Goal: Register for event/course

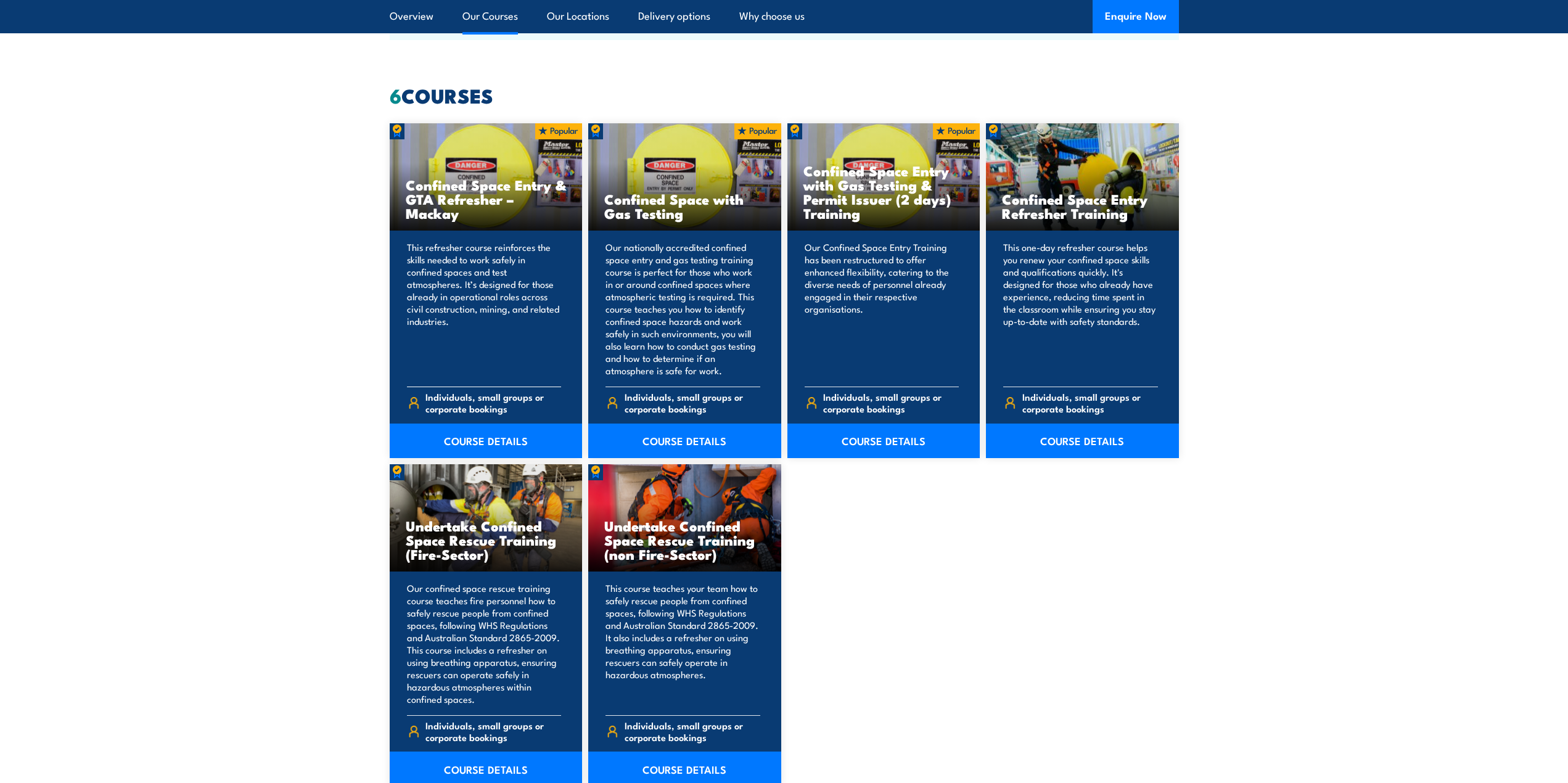
scroll to position [924, 0]
click at [493, 308] on p "This refresher course reinforces the skills needed to work safely in confined s…" at bounding box center [484, 309] width 155 height 136
click at [483, 443] on link "COURSE DETAILS" at bounding box center [485, 441] width 193 height 35
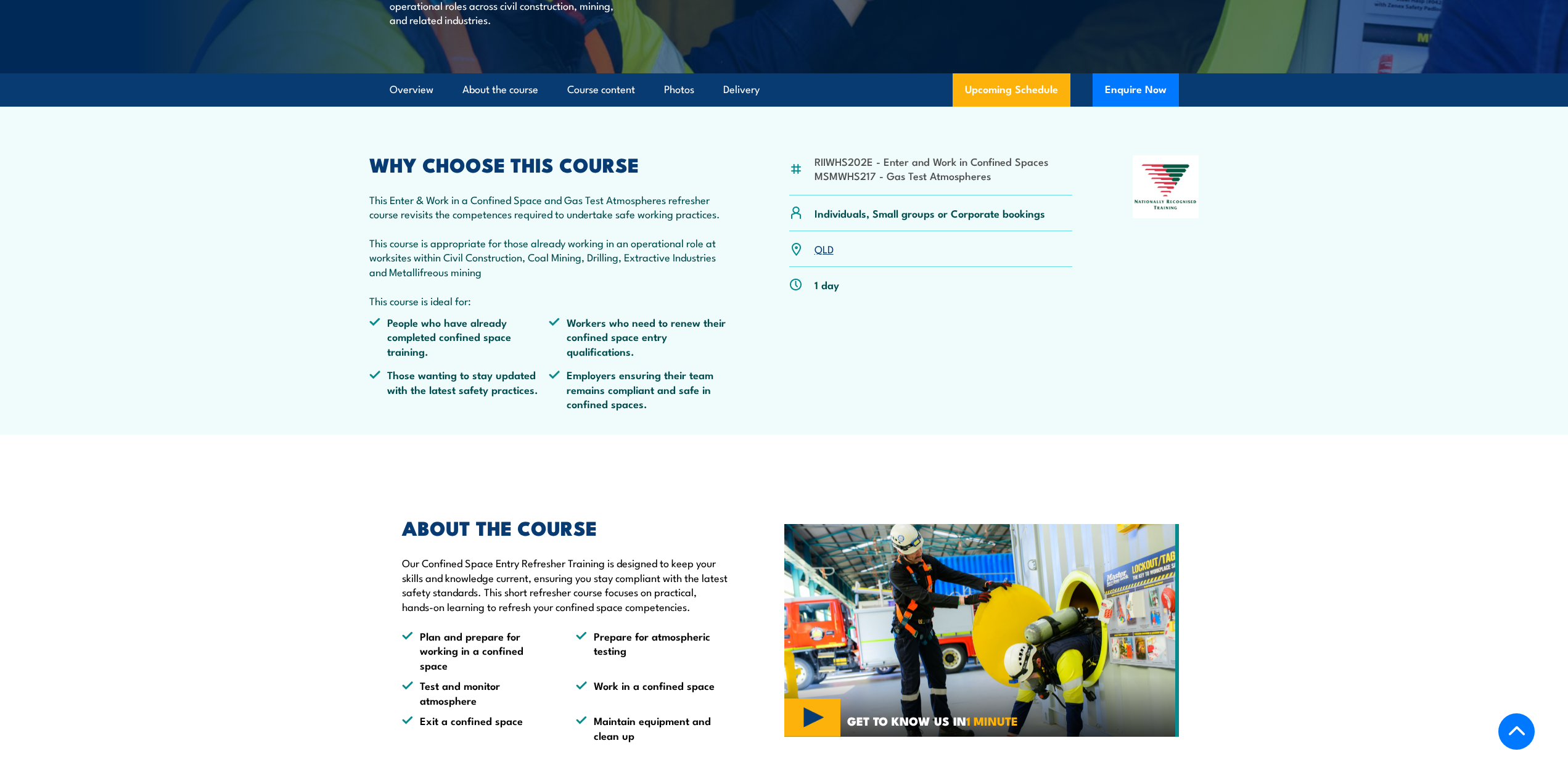
scroll to position [308, 0]
click at [995, 106] on link "Upcoming Schedule" at bounding box center [1012, 89] width 117 height 33
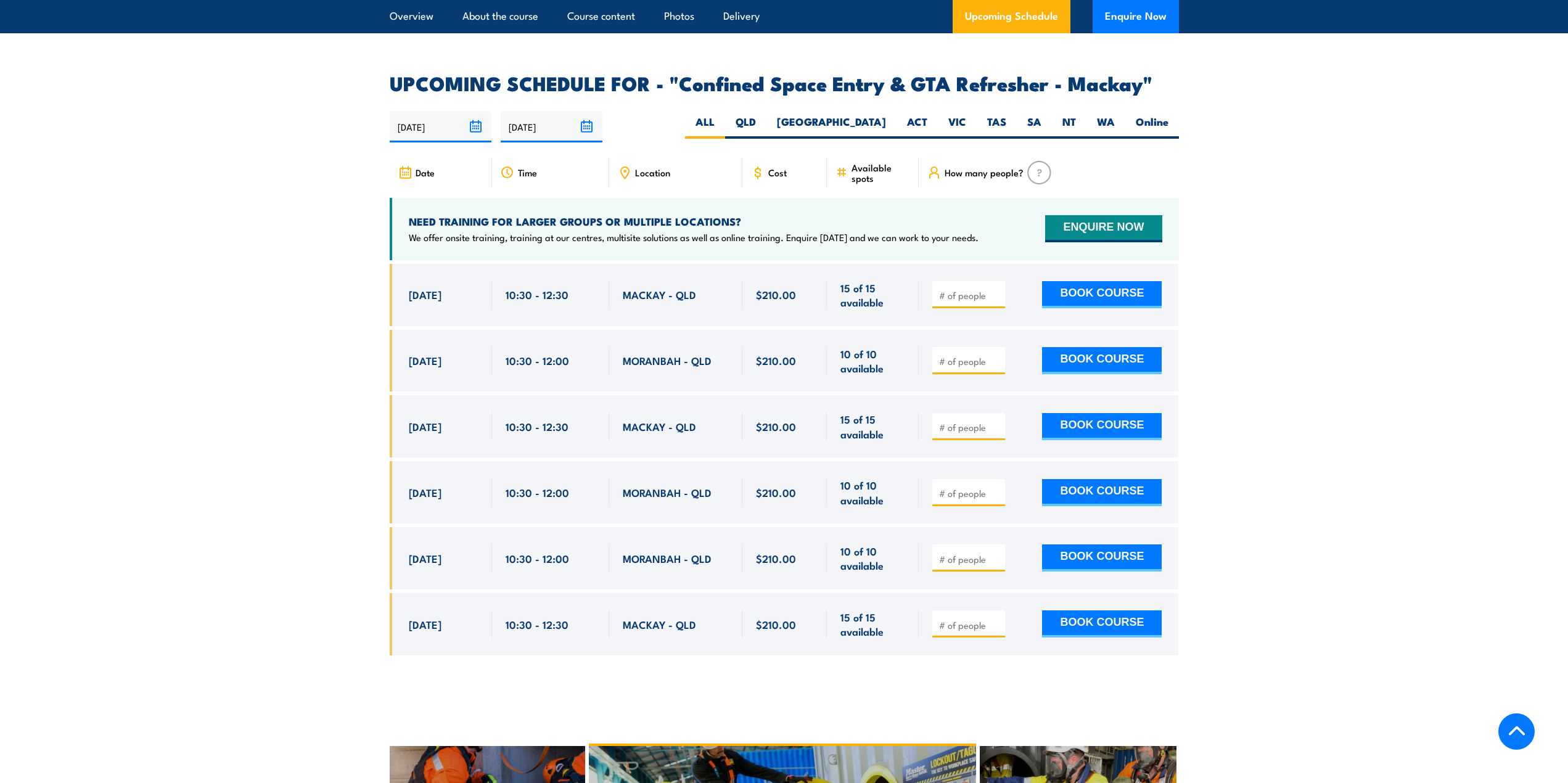
scroll to position [1881, 0]
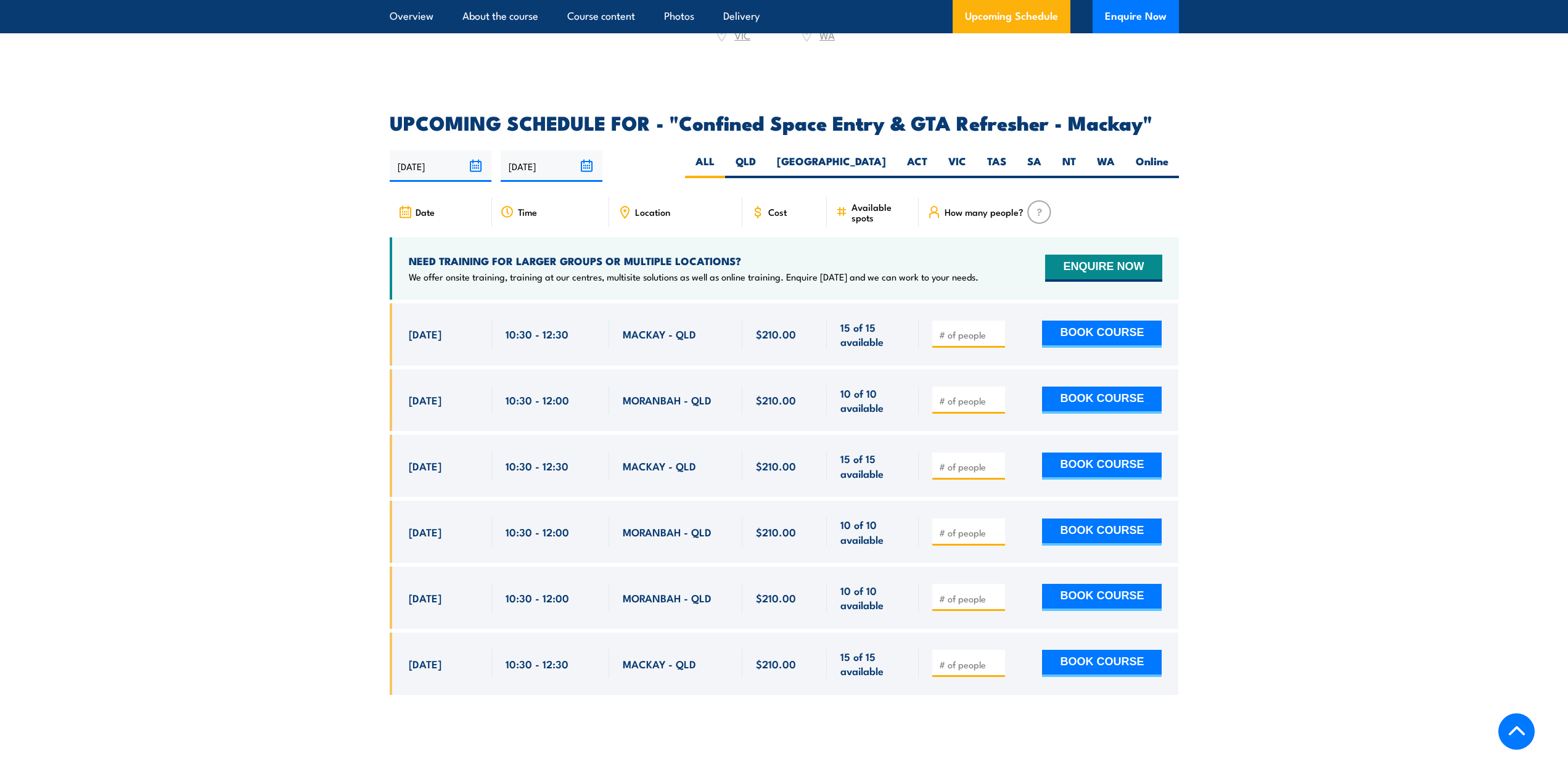
click at [695, 220] on div "Location" at bounding box center [676, 212] width 133 height 29
click at [675, 220] on div "Location" at bounding box center [676, 212] width 133 height 29
click at [656, 217] on span "Location" at bounding box center [652, 212] width 36 height 11
click at [653, 217] on span "Location" at bounding box center [652, 212] width 36 height 11
click at [680, 204] on article "UPCOMING SCHEDULE FOR - "Confined Space Entry & GTA Refresher - Mackay" 24/09/2…" at bounding box center [784, 413] width 789 height 600
